Goal: Check status: Check status

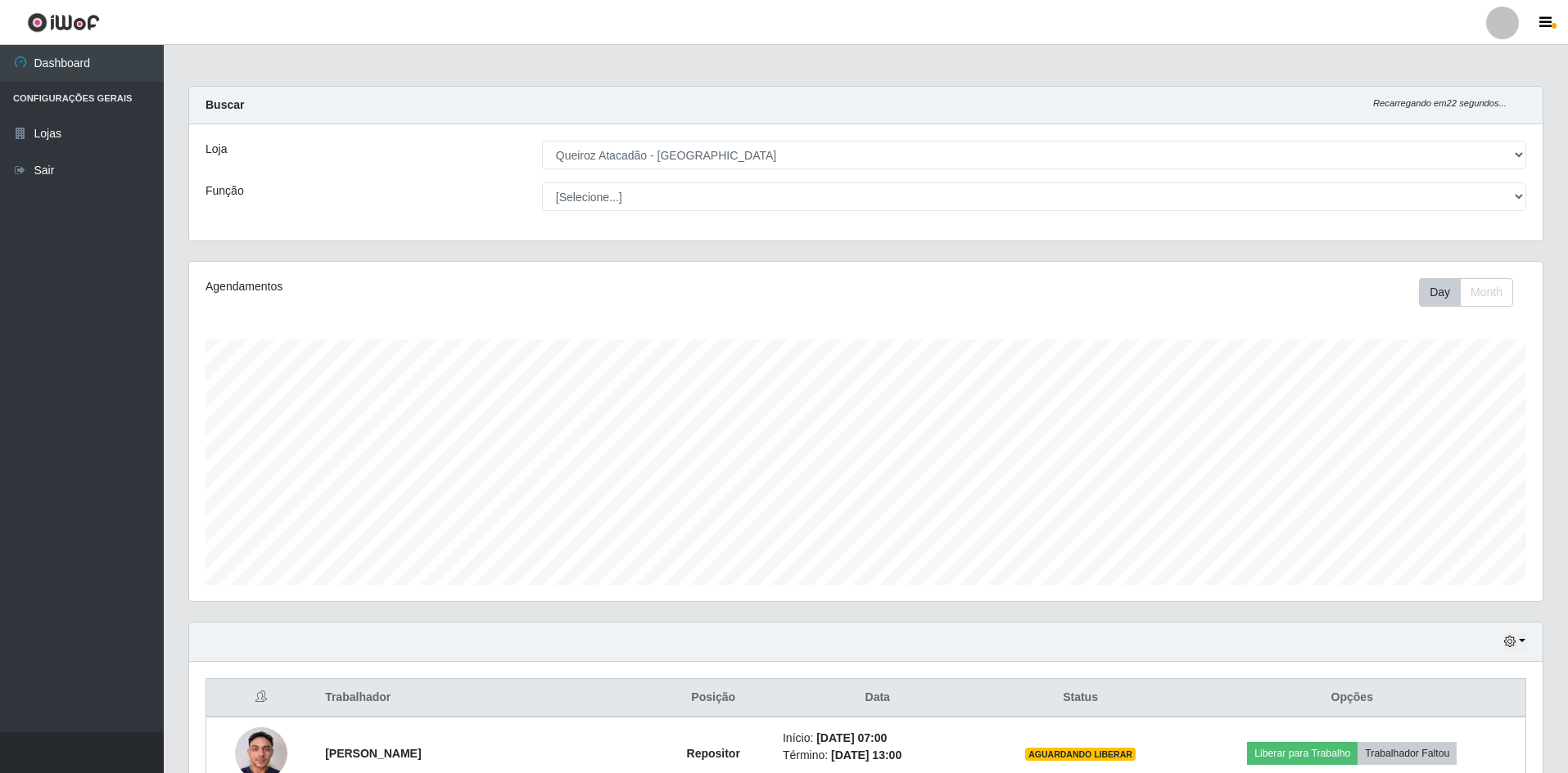
select select "517"
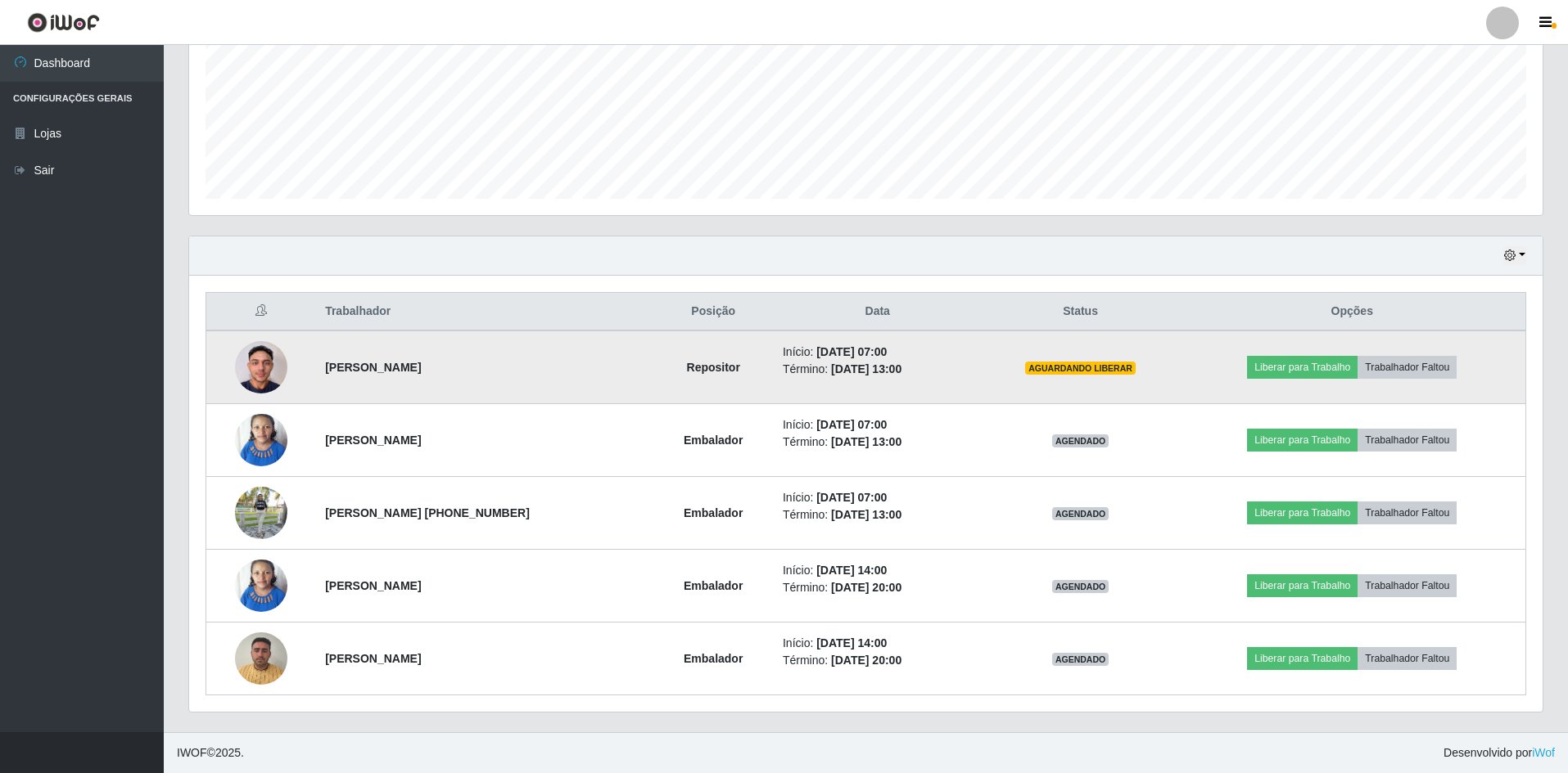
scroll to position [339, 1354]
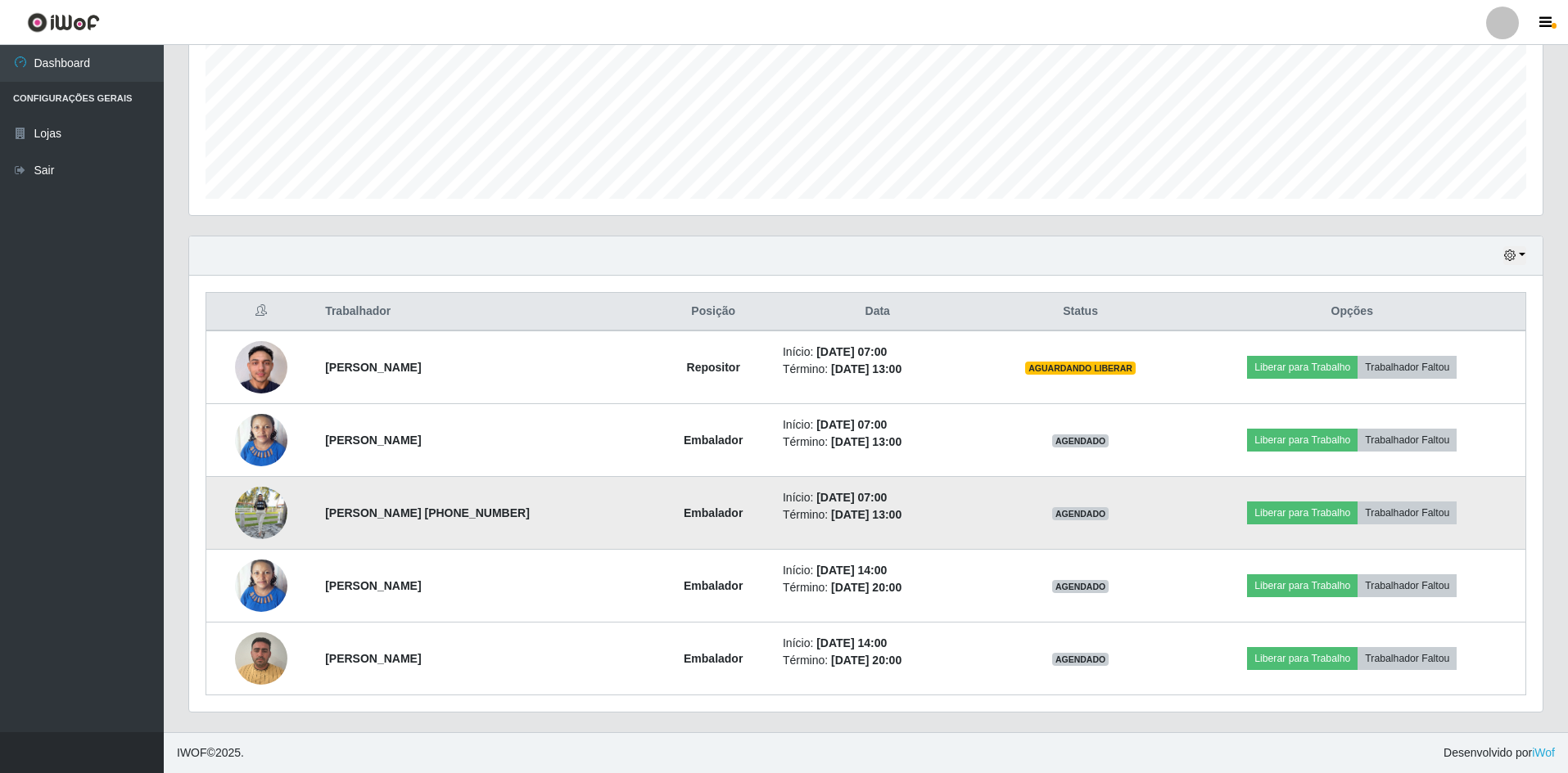
click at [254, 519] on img at bounding box center [261, 513] width 53 height 70
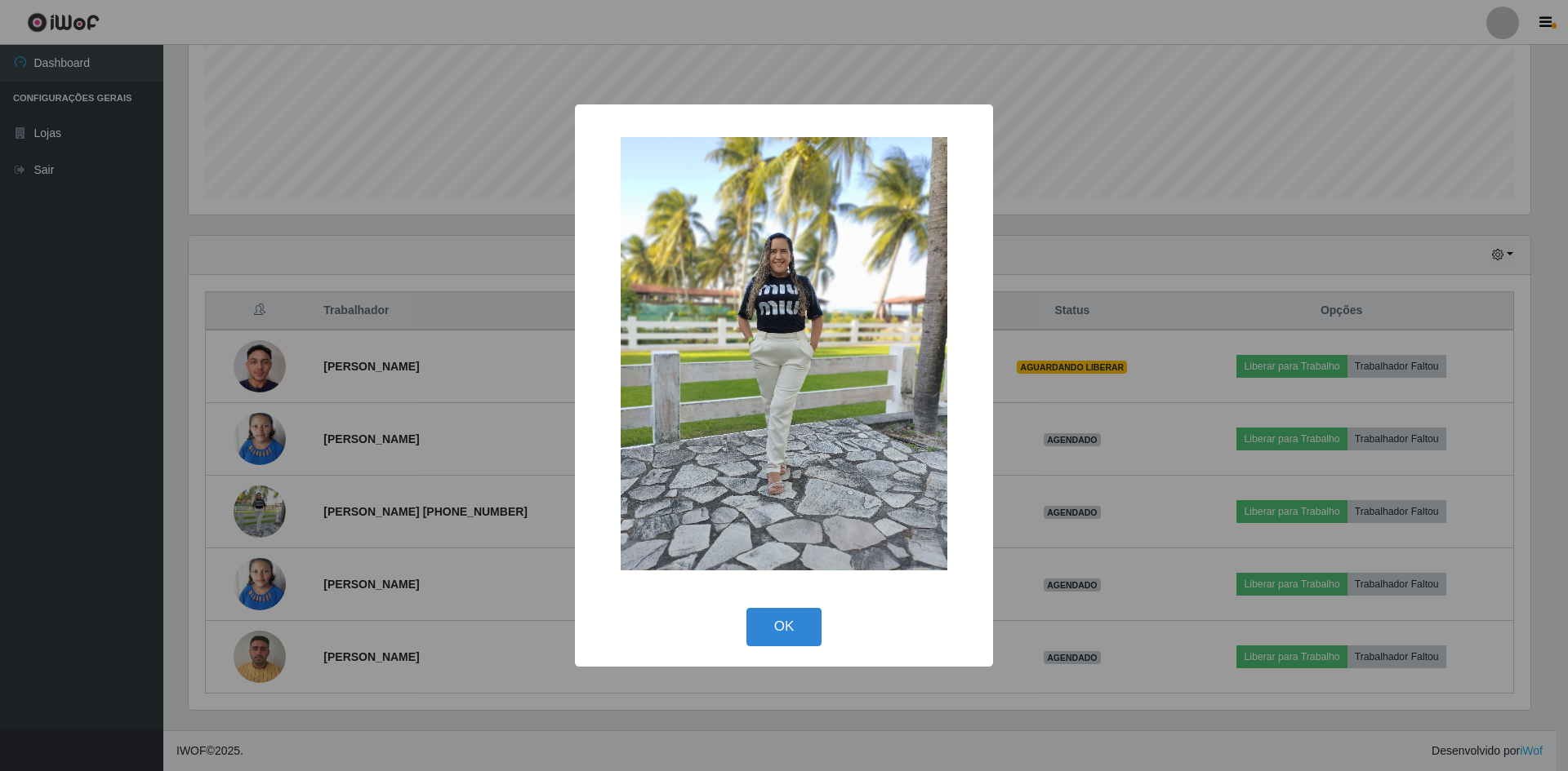
click at [105, 453] on div "× OK Cancel" at bounding box center [784, 386] width 1568 height 771
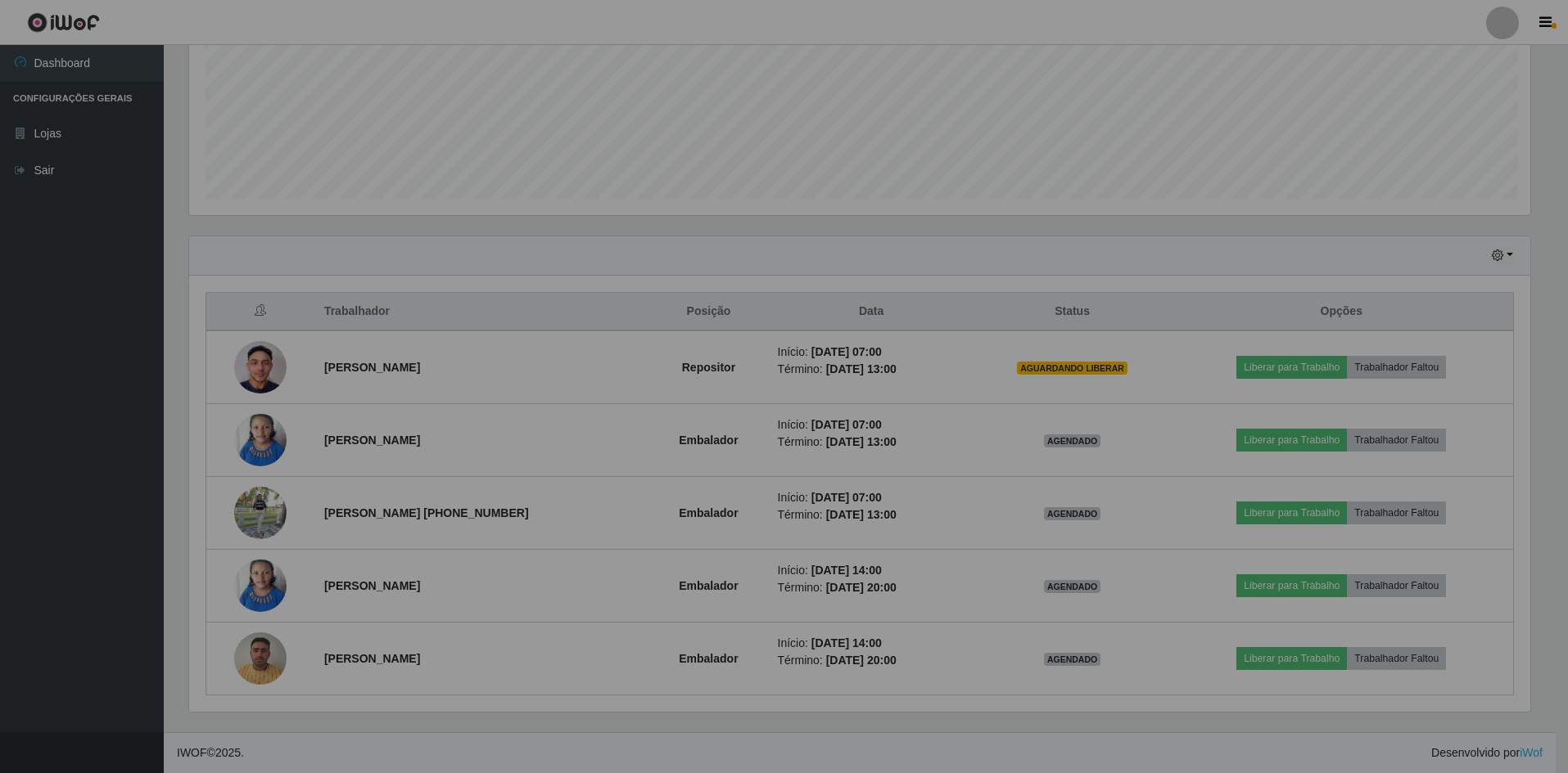
scroll to position [339, 1354]
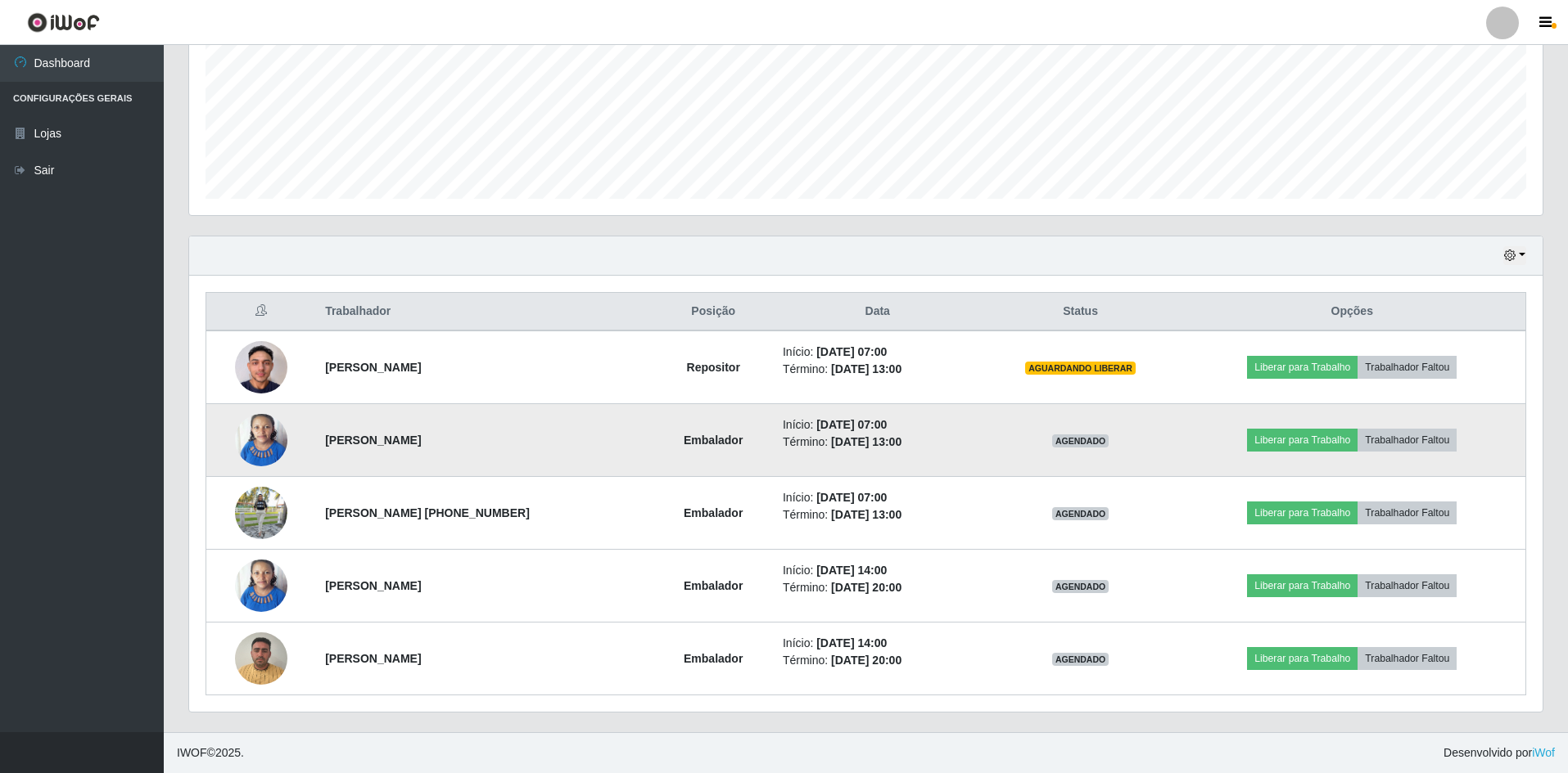
click at [249, 444] on img at bounding box center [261, 440] width 53 height 70
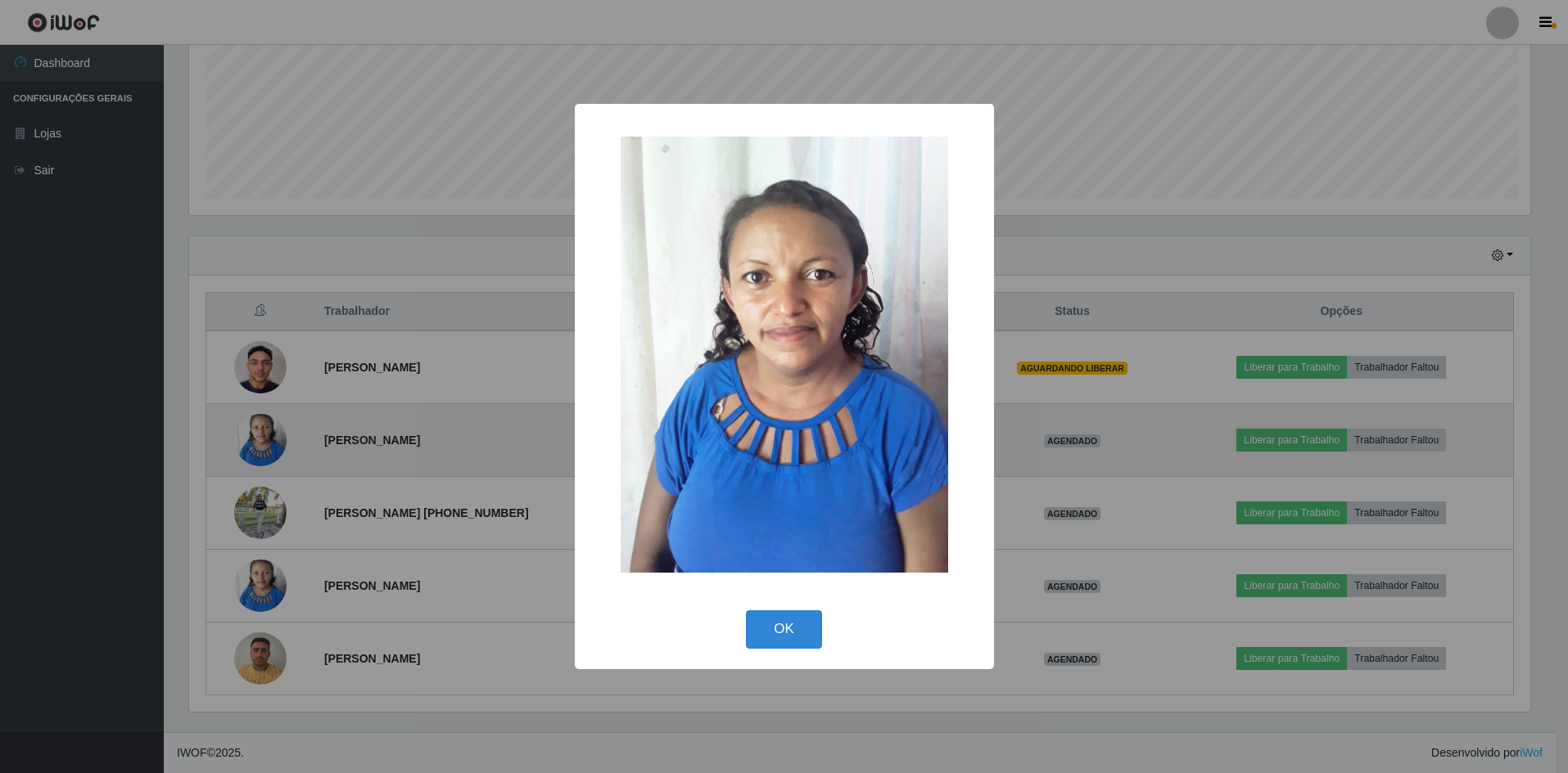
scroll to position [339, 1345]
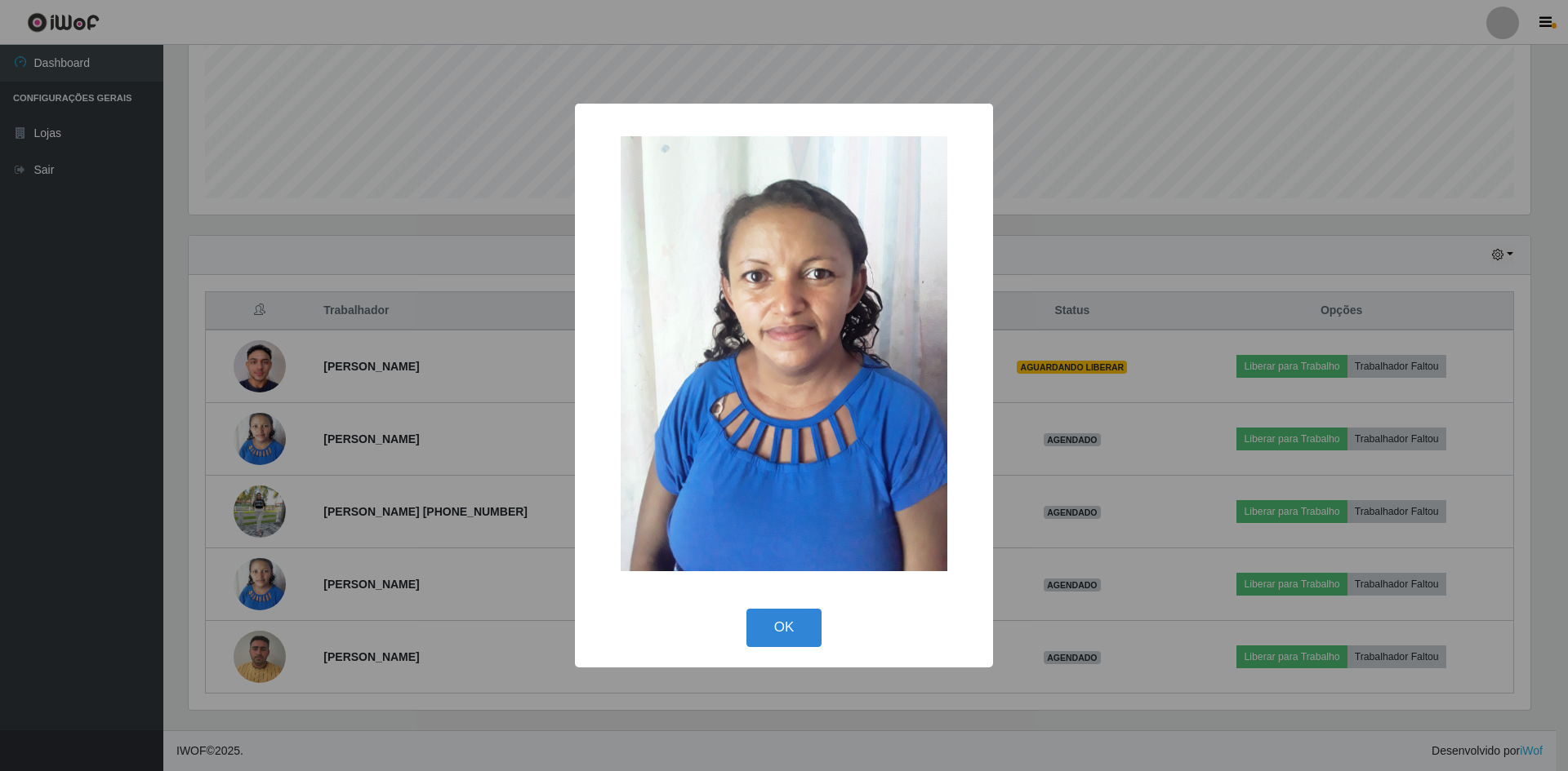
click at [122, 447] on div "× OK Cancel" at bounding box center [784, 386] width 1568 height 771
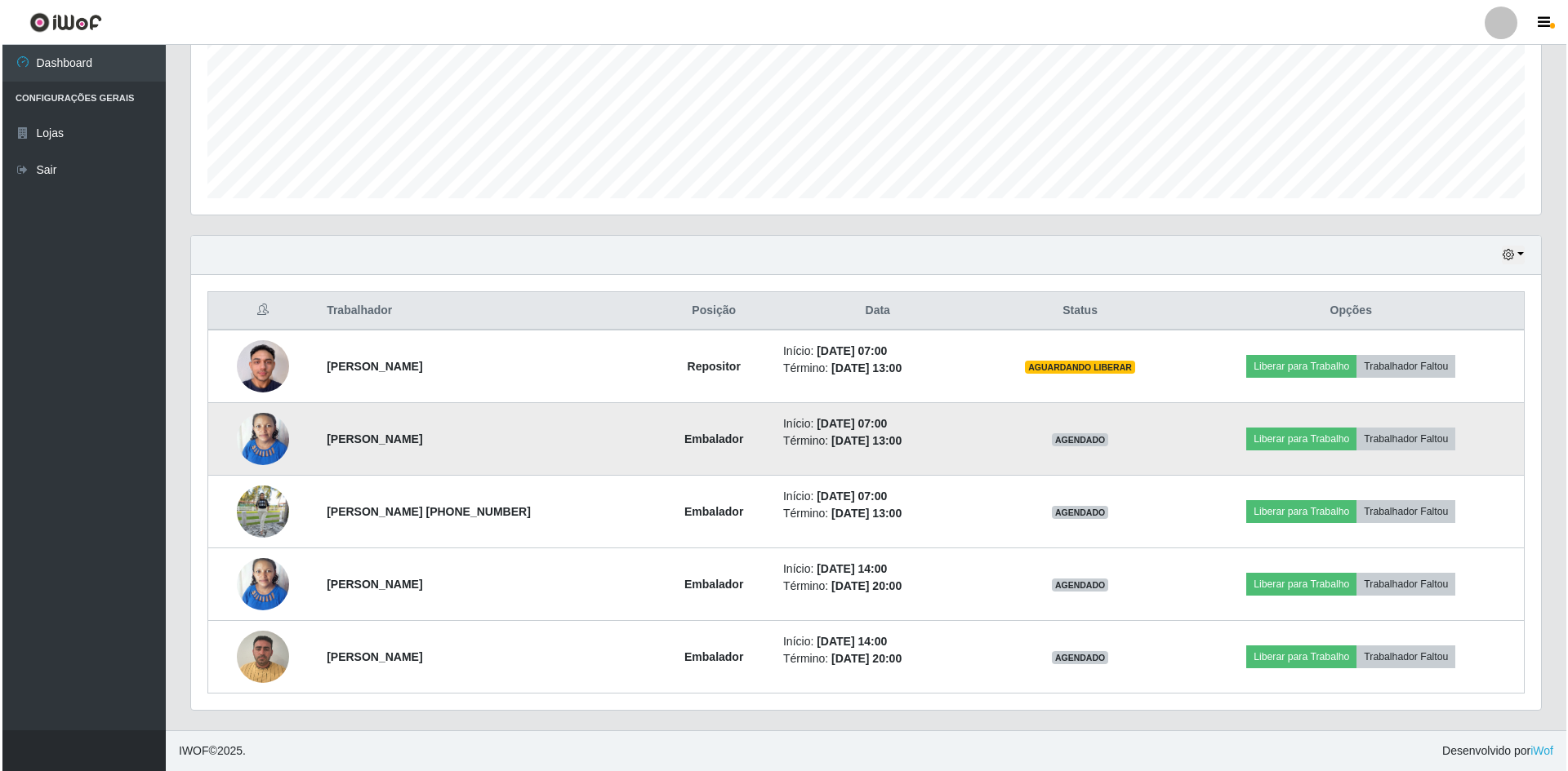
scroll to position [339, 1350]
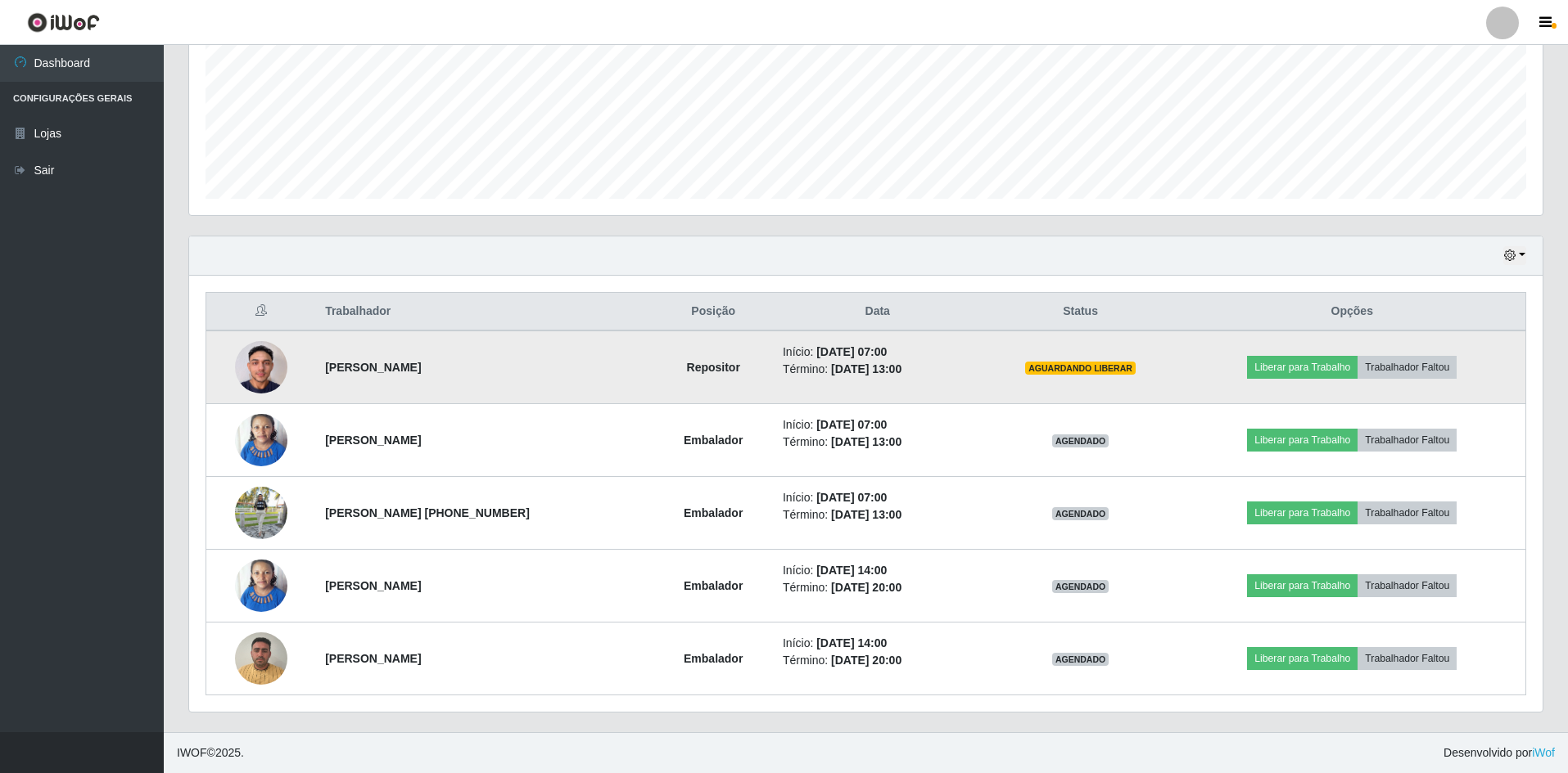
click at [264, 381] on img at bounding box center [261, 367] width 53 height 70
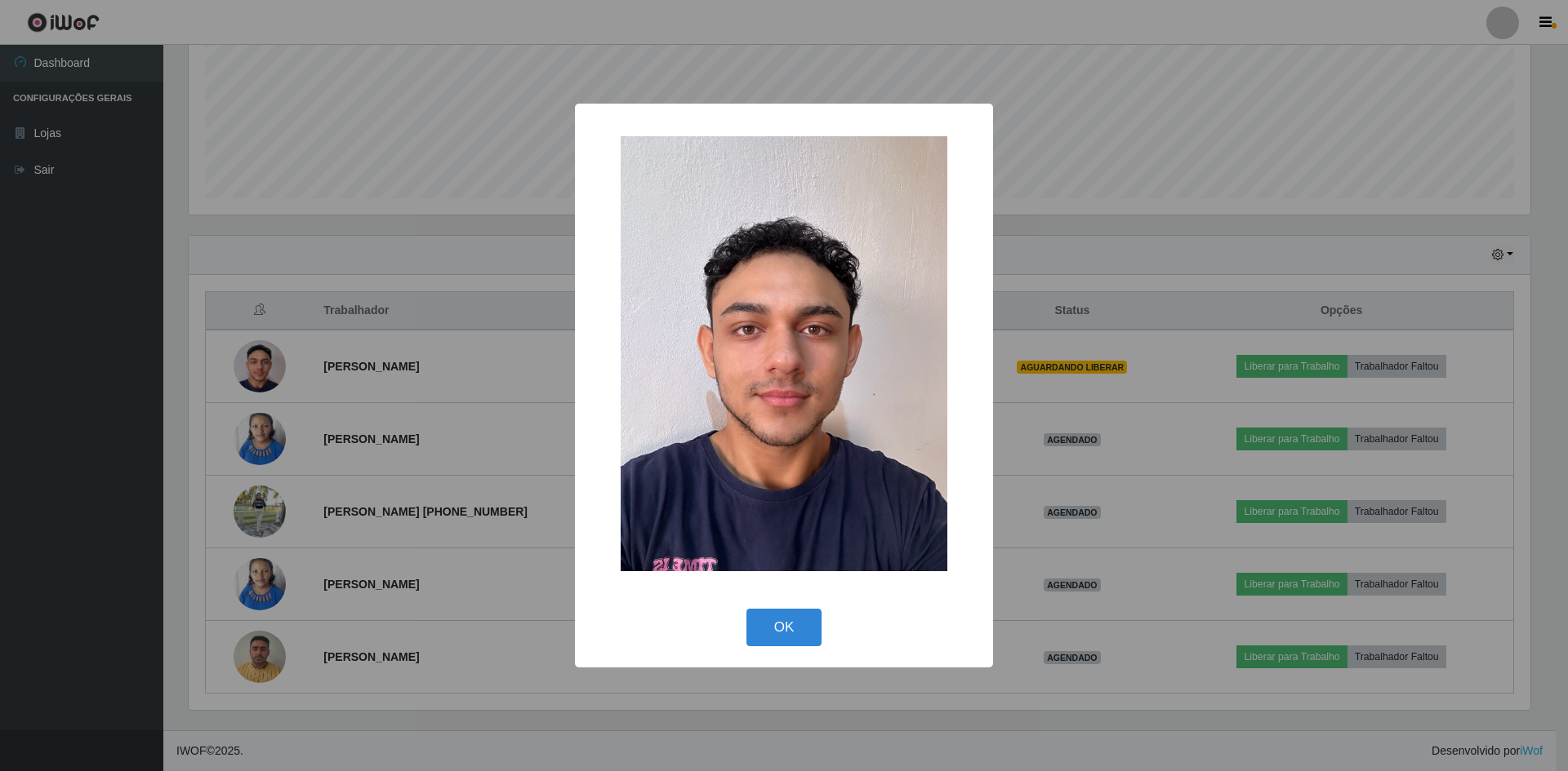
click at [74, 429] on div "× OK Cancel" at bounding box center [784, 386] width 1568 height 771
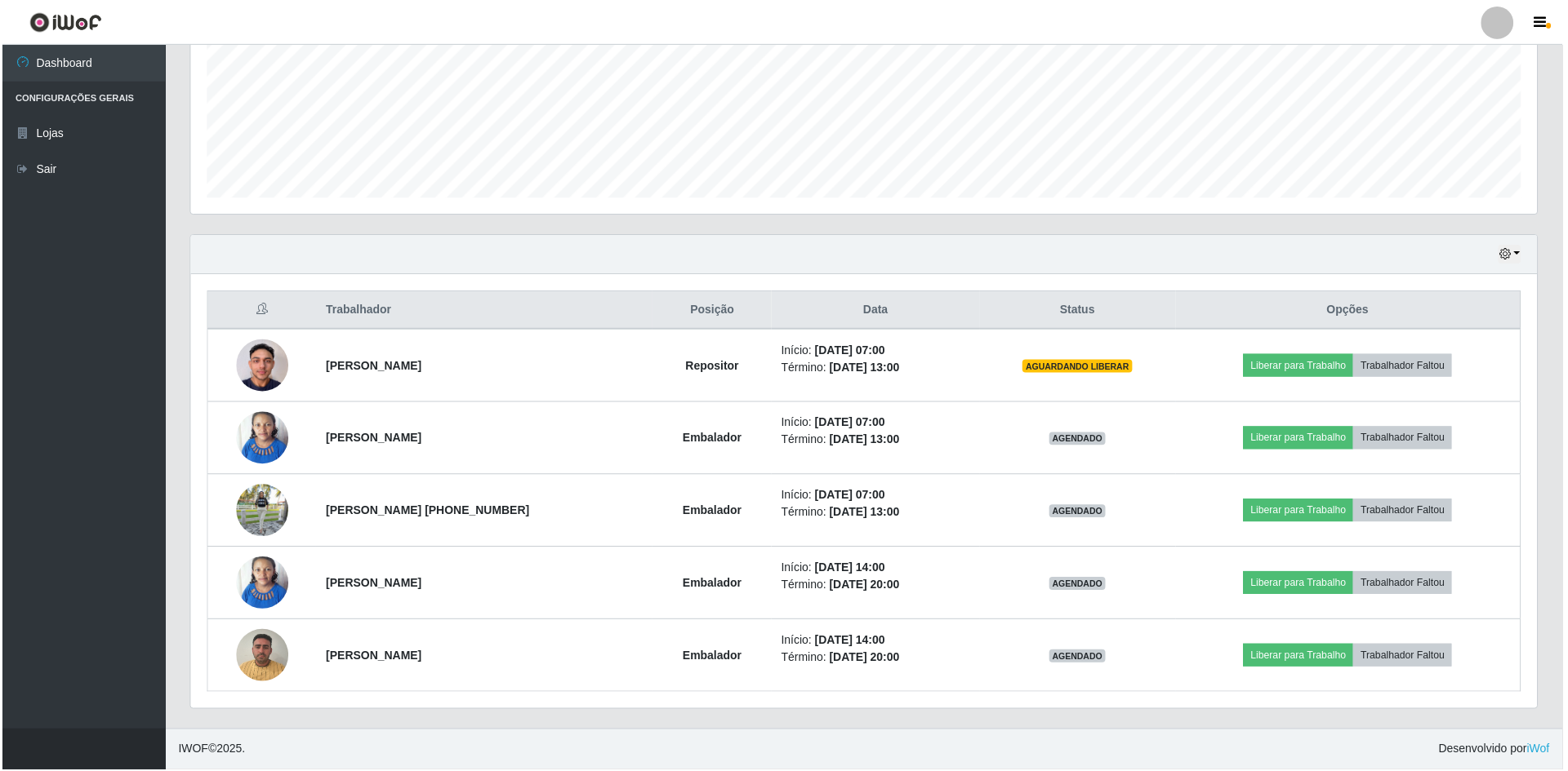
scroll to position [339, 1350]
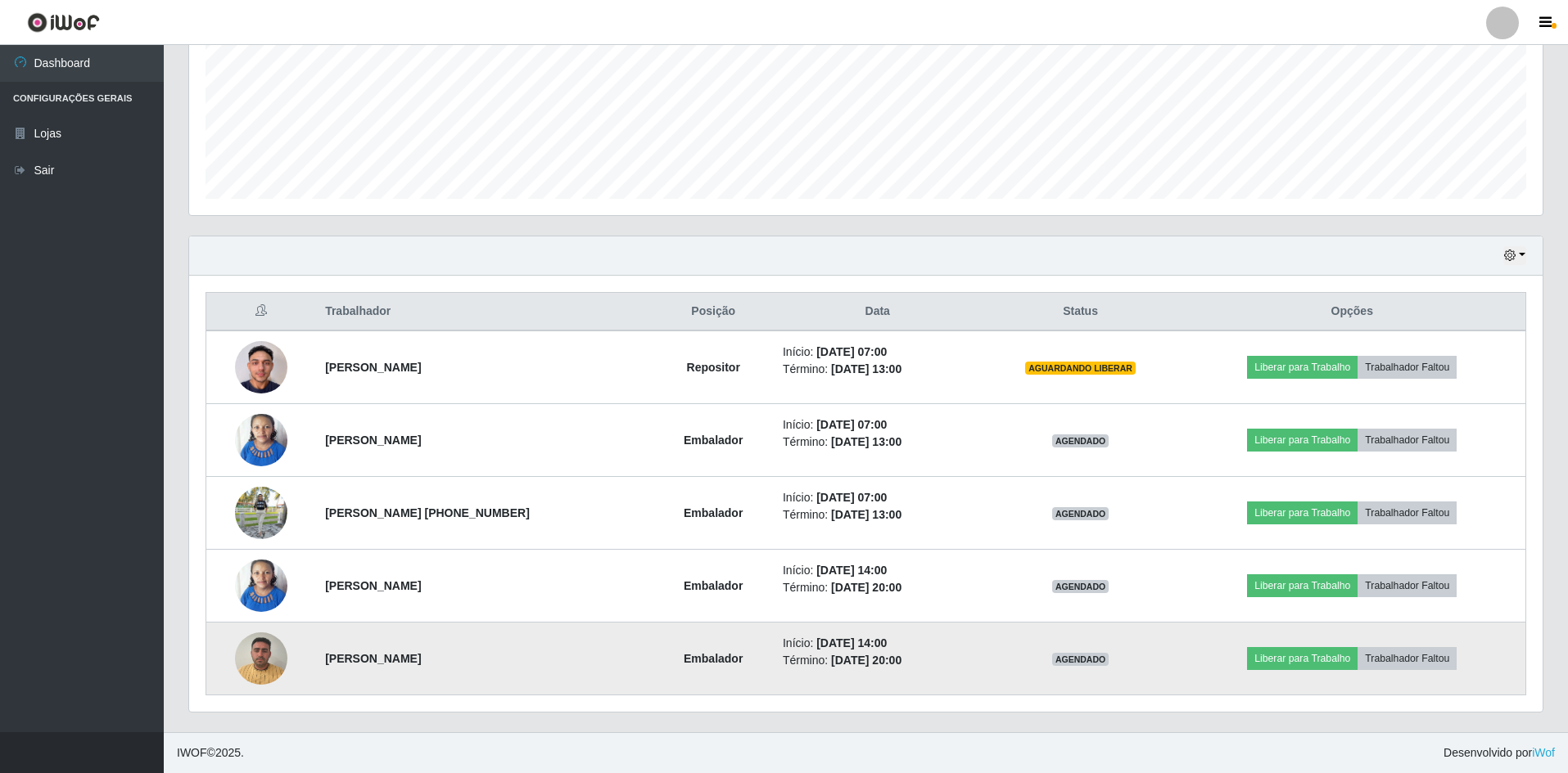
click at [265, 683] on img at bounding box center [261, 658] width 53 height 70
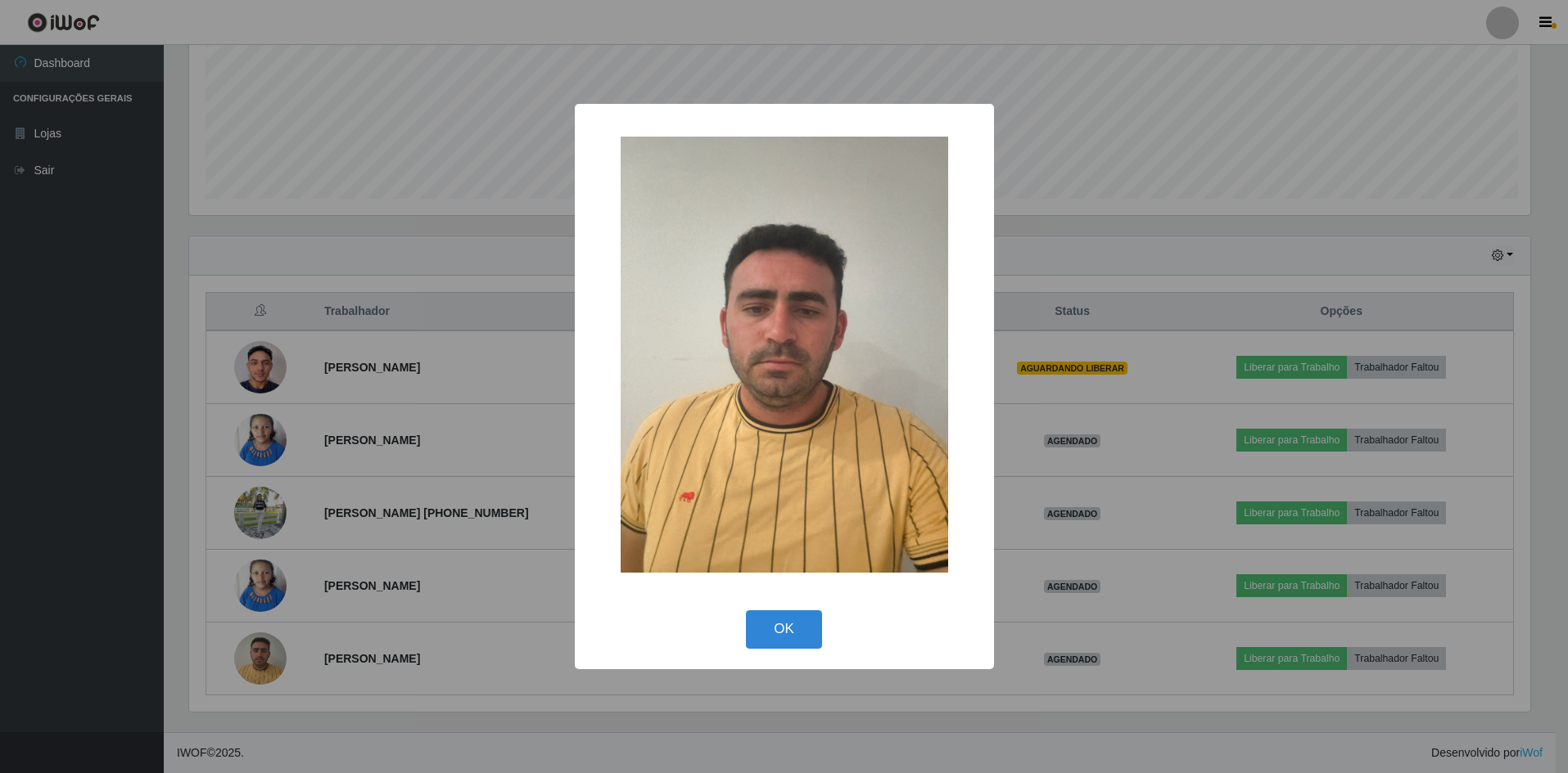
scroll to position [339, 1345]
click at [36, 528] on div "× OK Cancel" at bounding box center [785, 386] width 1572 height 773
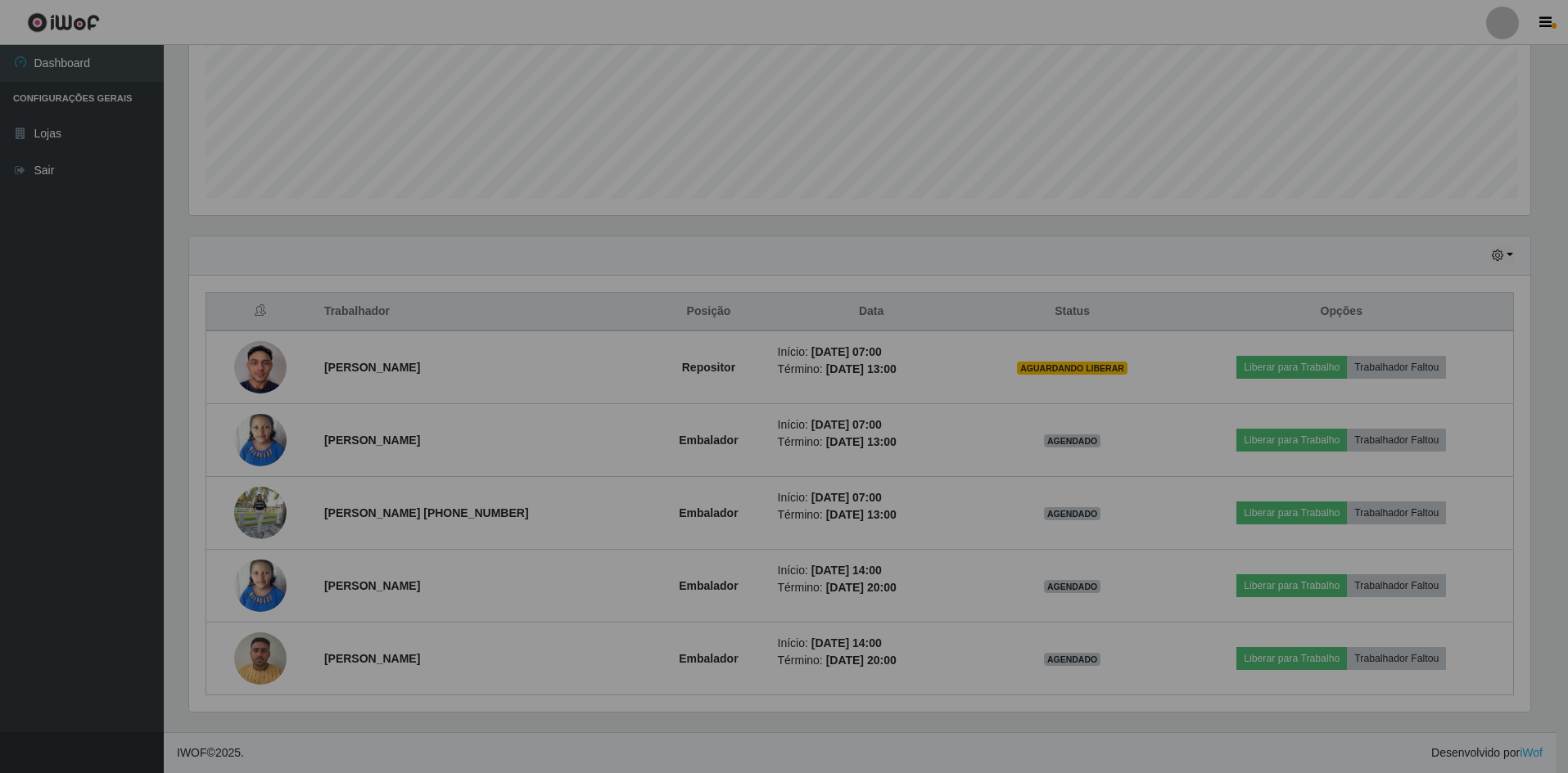
scroll to position [339, 1354]
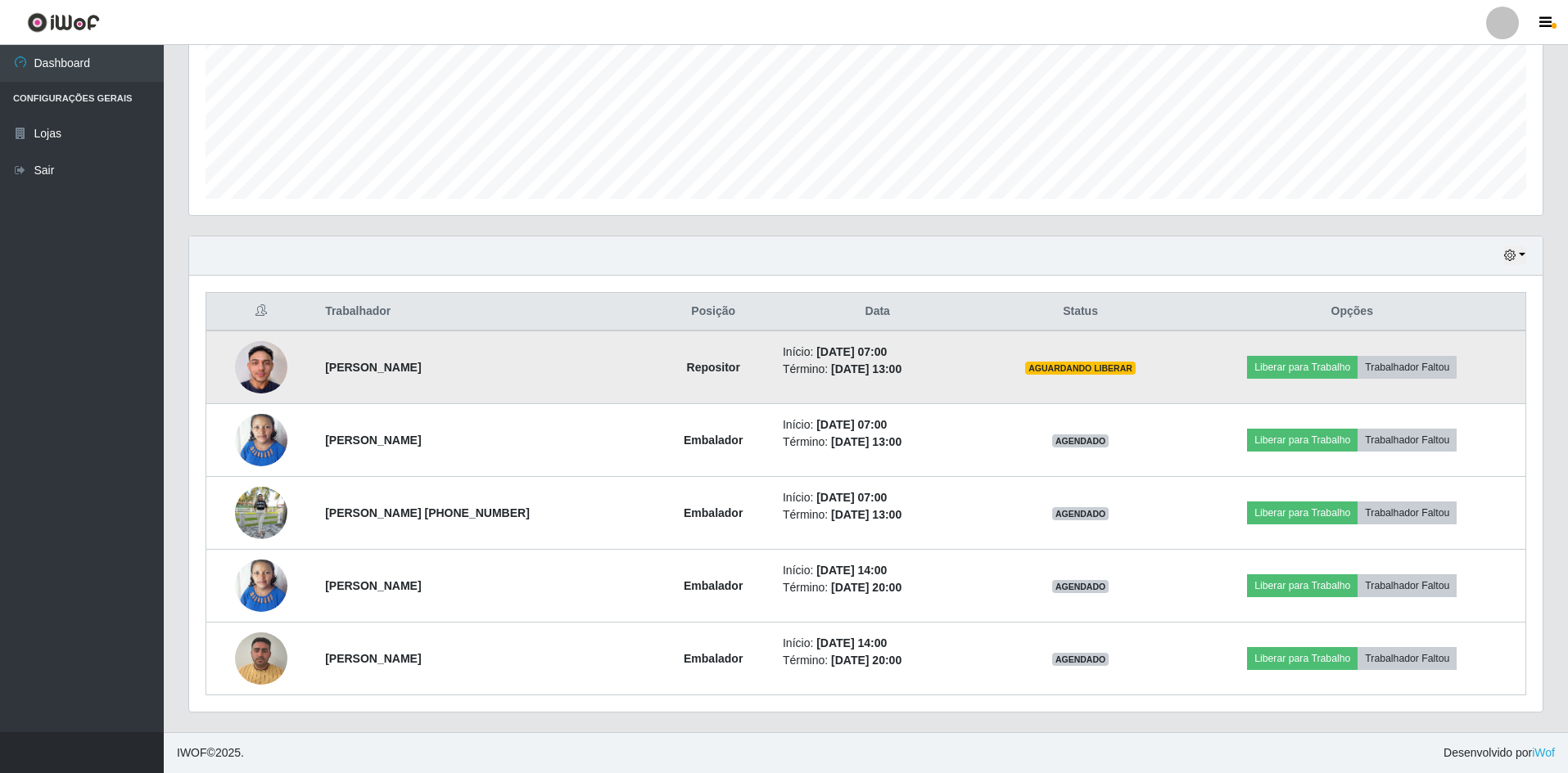
click at [250, 375] on img at bounding box center [261, 367] width 53 height 70
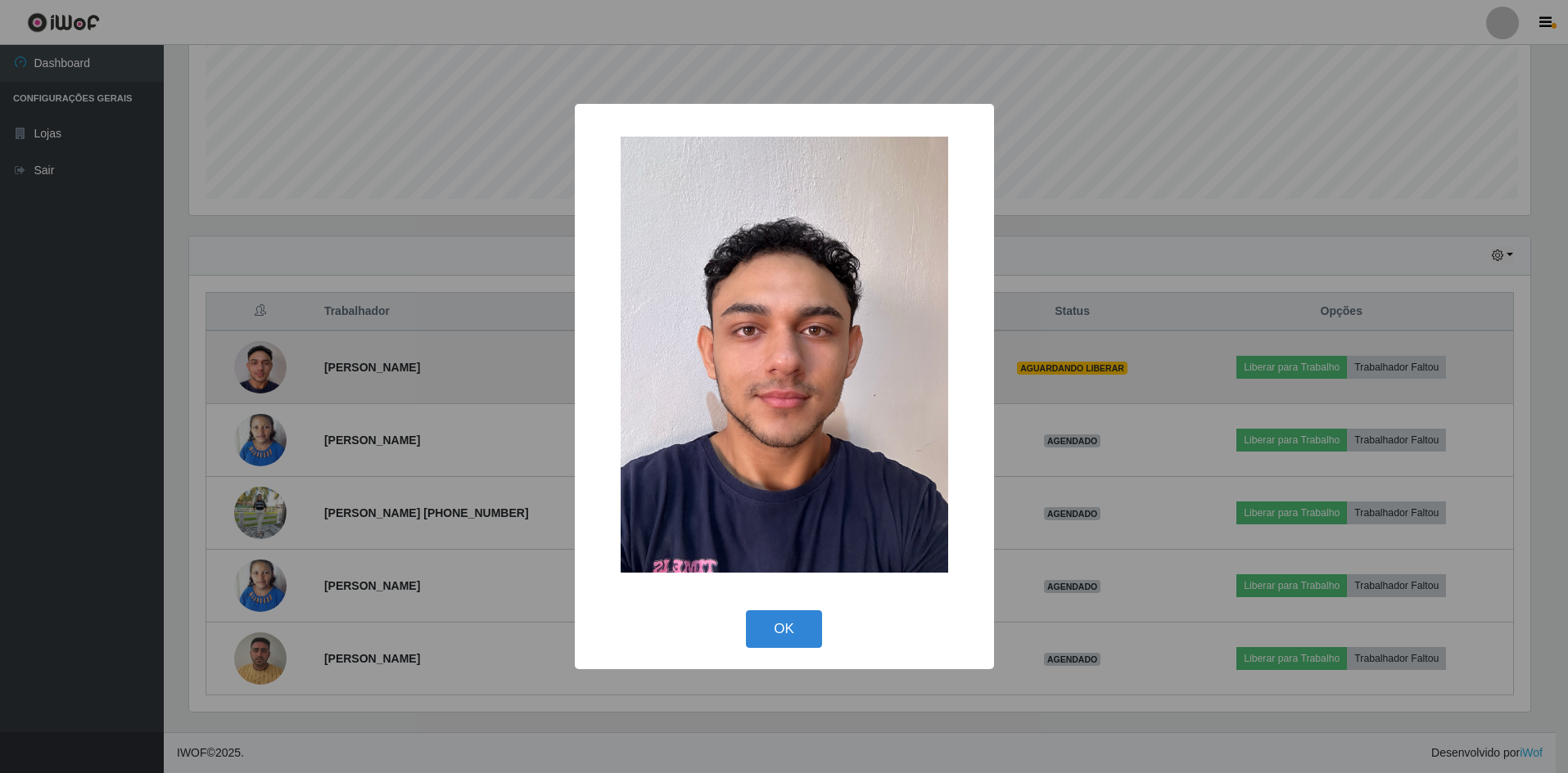
scroll to position [339, 1345]
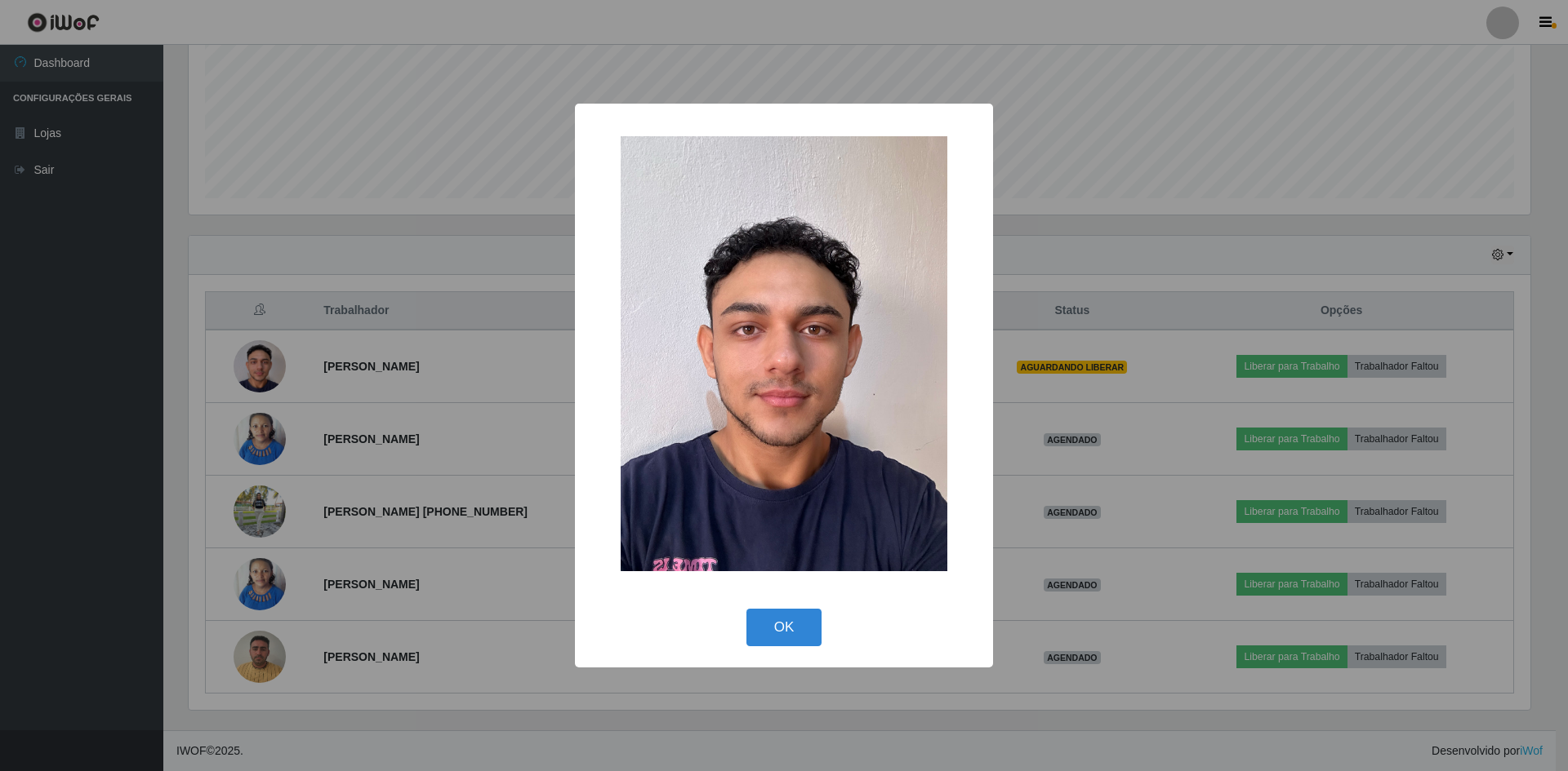
click at [123, 359] on div "× OK Cancel" at bounding box center [784, 386] width 1568 height 771
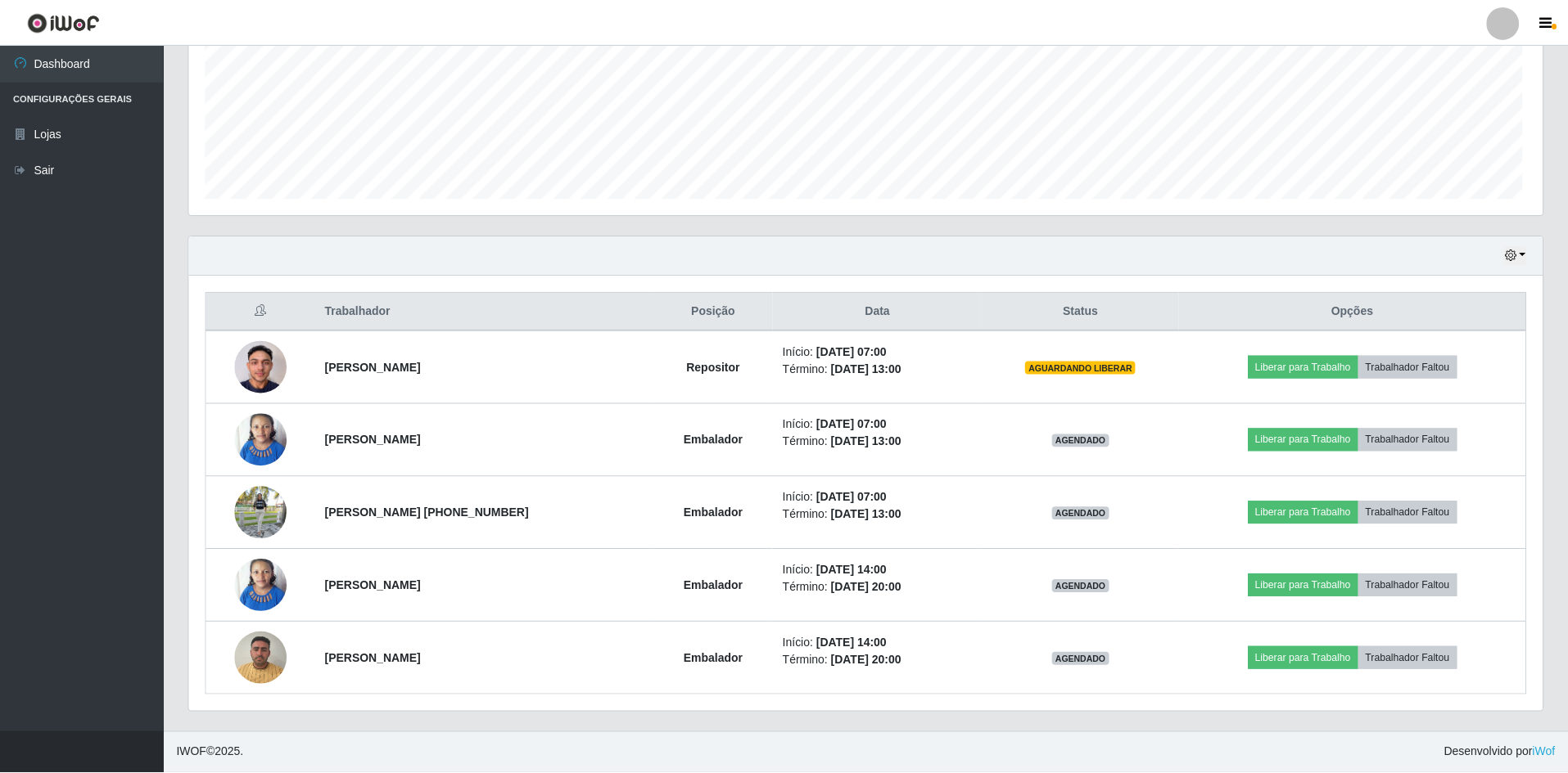
scroll to position [339, 1354]
